Goal: Task Accomplishment & Management: Manage account settings

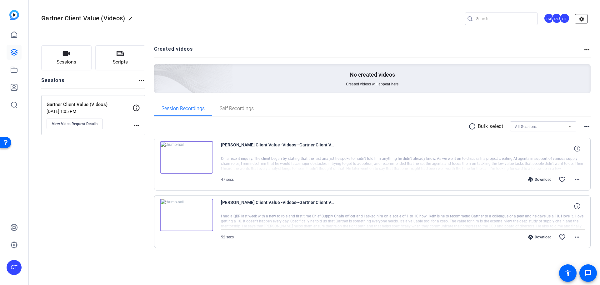
click at [581, 19] on mat-icon "settings" at bounding box center [582, 18] width 13 height 9
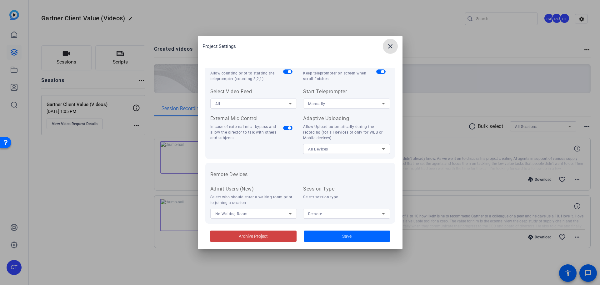
scroll to position [129, 0]
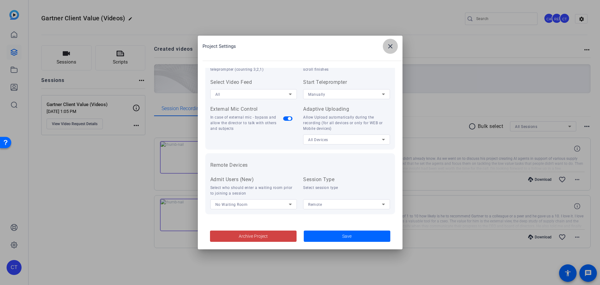
click at [390, 50] on span at bounding box center [390, 46] width 15 height 15
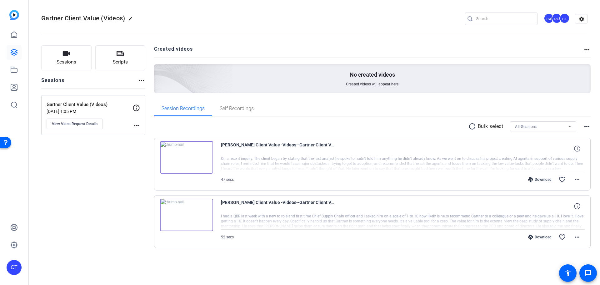
click at [591, 126] on div "Sessions Scripts Sessions more_horiz Gartner Client Value (Videos) [DATE] 1:05 …" at bounding box center [314, 157] width 571 height 238
click at [588, 126] on mat-icon "more_horiz" at bounding box center [587, 127] width 8 height 8
click at [579, 111] on div at bounding box center [300, 142] width 600 height 285
click at [581, 17] on mat-icon "settings" at bounding box center [582, 18] width 13 height 9
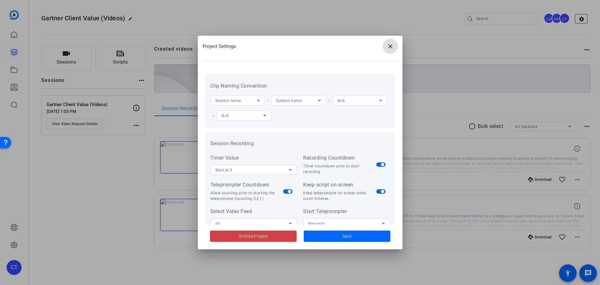
click at [581, 17] on div at bounding box center [300, 142] width 600 height 285
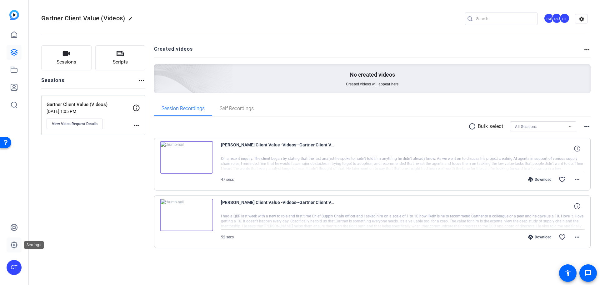
click at [14, 245] on icon at bounding box center [14, 245] width 8 height 8
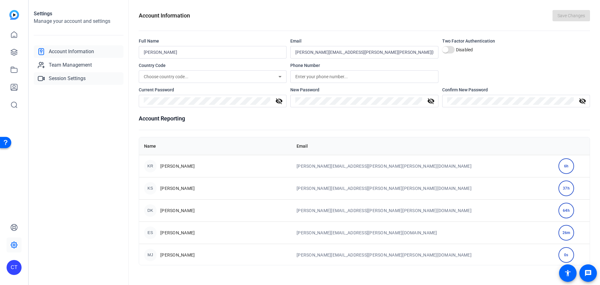
click at [64, 78] on span "Session Settings" at bounding box center [67, 79] width 37 height 8
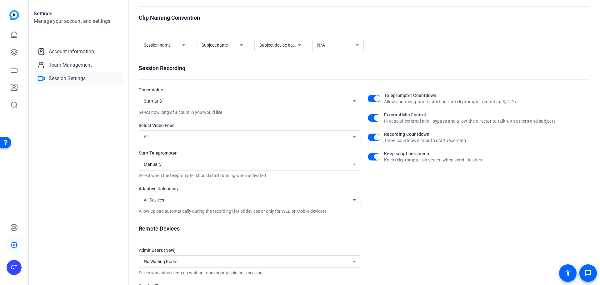
scroll to position [61, 0]
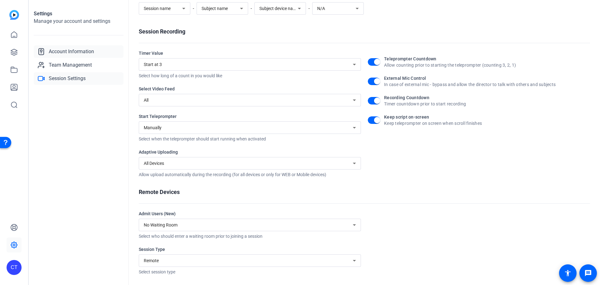
click at [73, 51] on span "Account Information" at bounding box center [71, 52] width 45 height 8
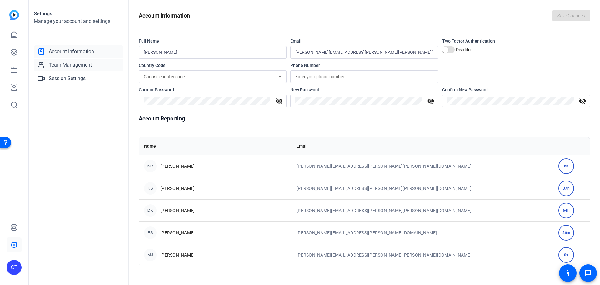
click at [54, 61] on span "Team Management" at bounding box center [70, 65] width 43 height 8
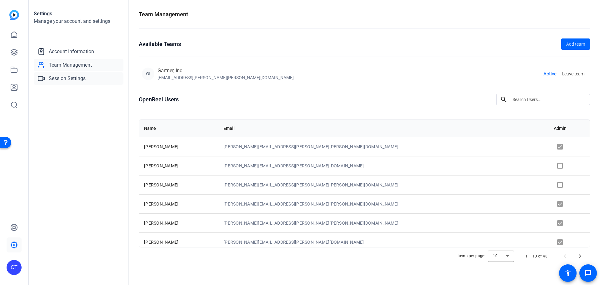
click at [62, 83] on link "Session Settings" at bounding box center [79, 78] width 90 height 13
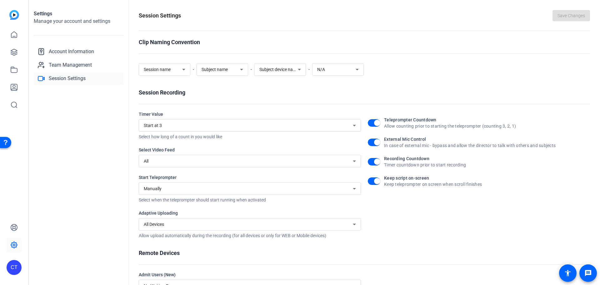
click at [15, 269] on div "CT" at bounding box center [14, 267] width 15 height 15
click at [13, 51] on div at bounding box center [300, 142] width 600 height 285
click at [11, 52] on icon at bounding box center [14, 52] width 6 height 6
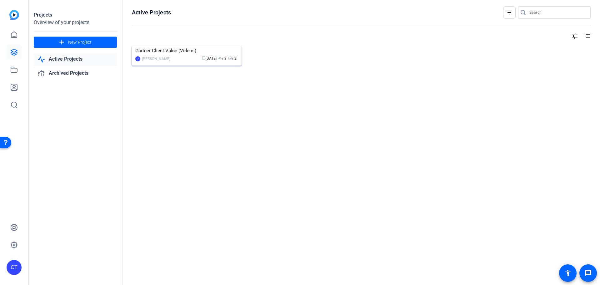
click at [191, 46] on img at bounding box center [187, 46] width 110 height 0
